Goal: Check status

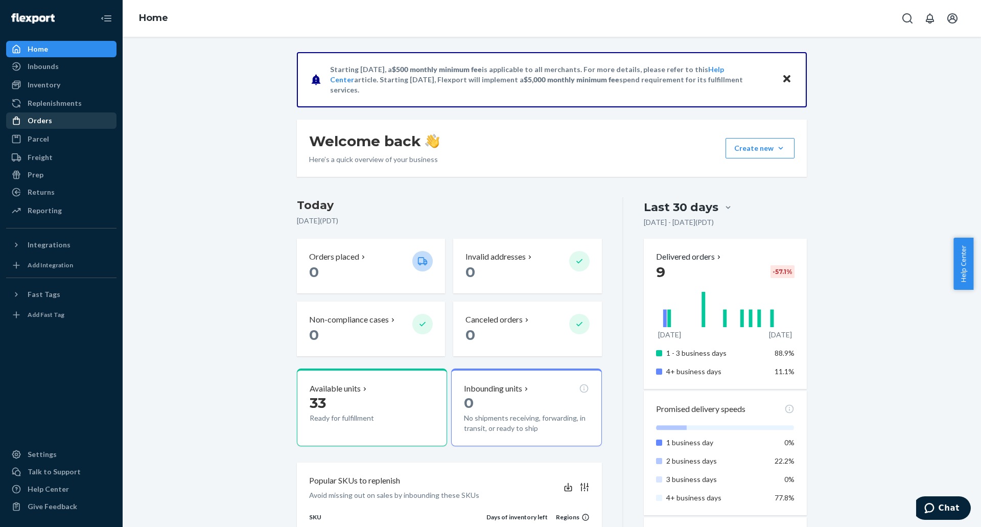
click at [52, 119] on div "Orders" at bounding box center [61, 120] width 108 height 14
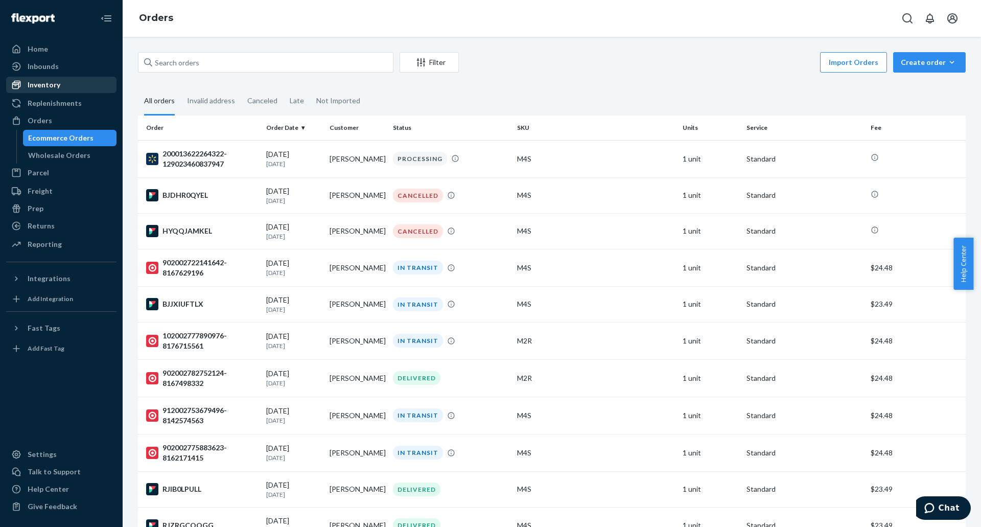
click at [50, 84] on div "Inventory" at bounding box center [44, 85] width 33 height 10
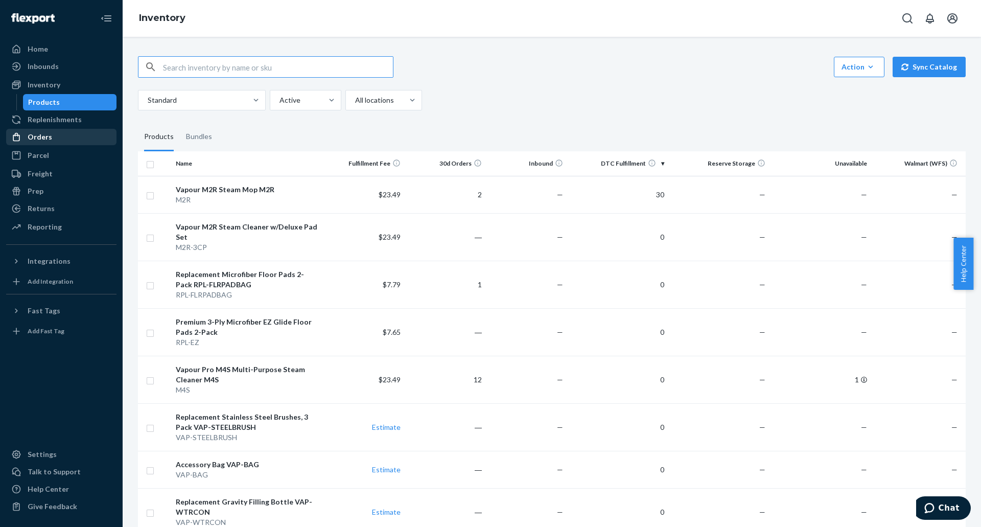
click at [48, 136] on div "Orders" at bounding box center [40, 137] width 25 height 10
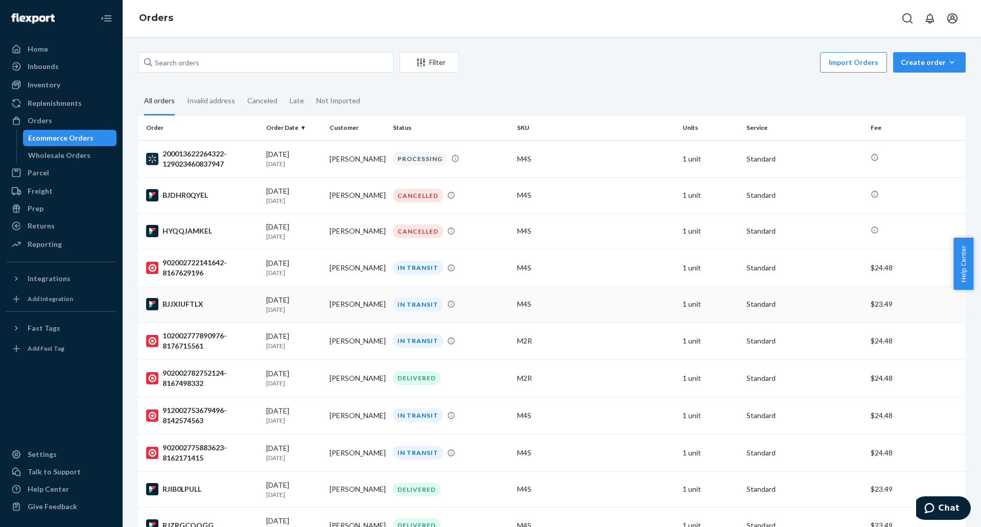
click at [188, 302] on div "BJJXIUFTLX" at bounding box center [202, 304] width 112 height 12
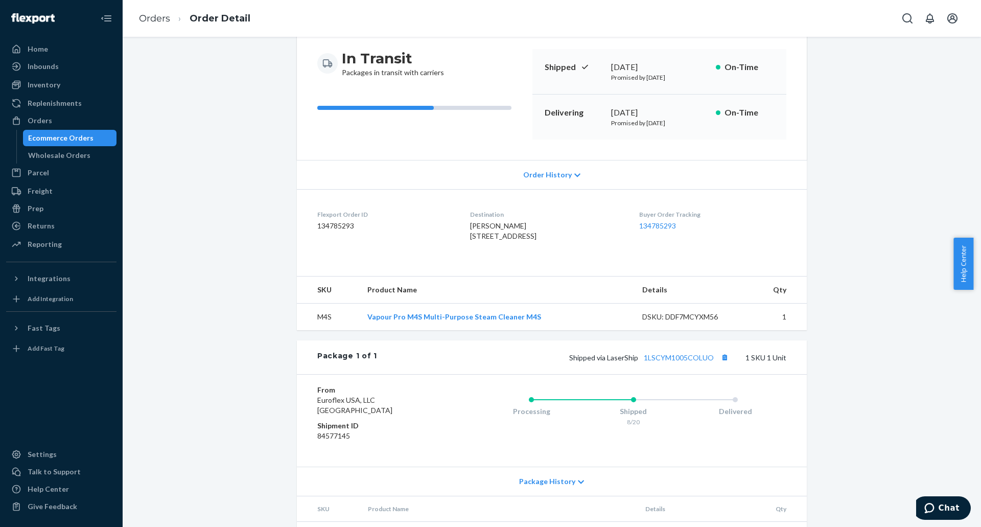
scroll to position [102, 0]
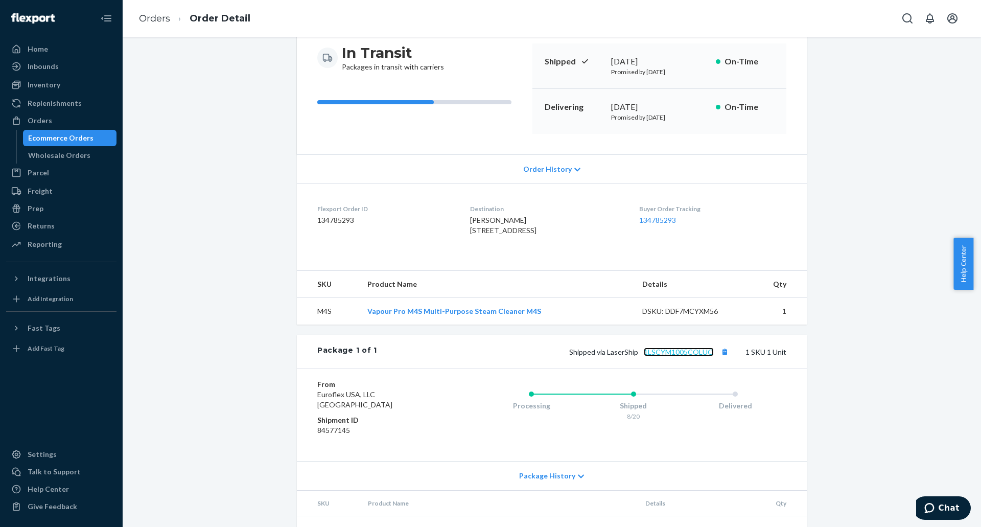
click at [676, 356] on link "1LSCYM1005COLUO" at bounding box center [679, 352] width 70 height 9
